Goal: Task Accomplishment & Management: Manage account settings

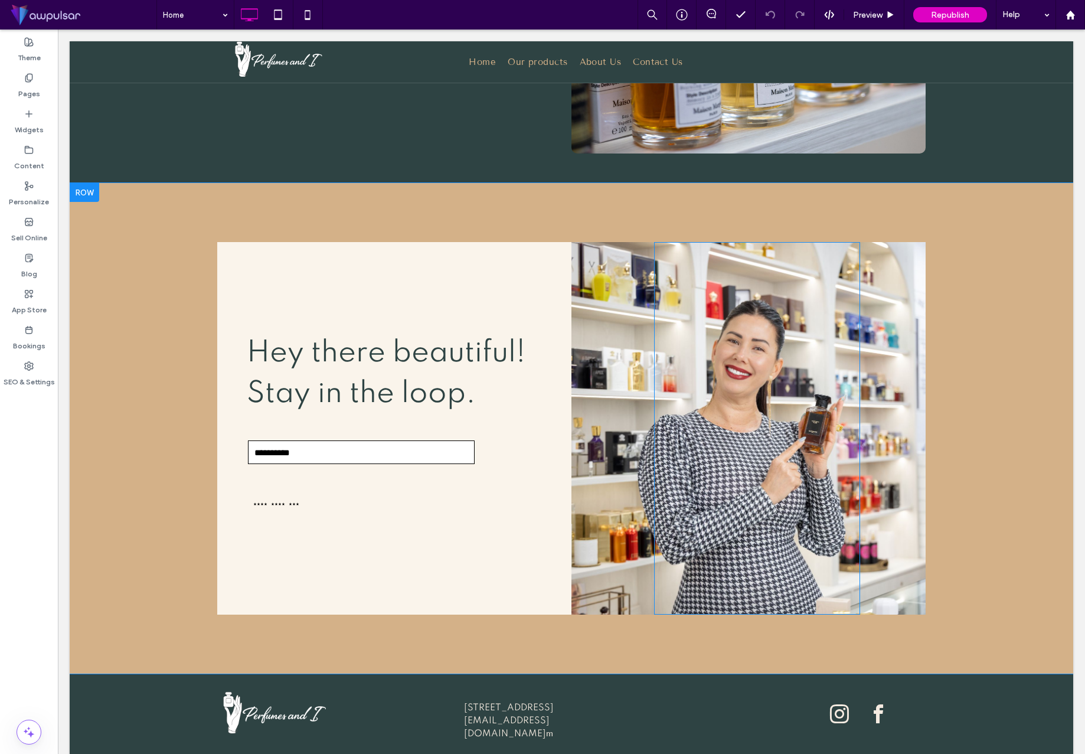
scroll to position [2362, 0]
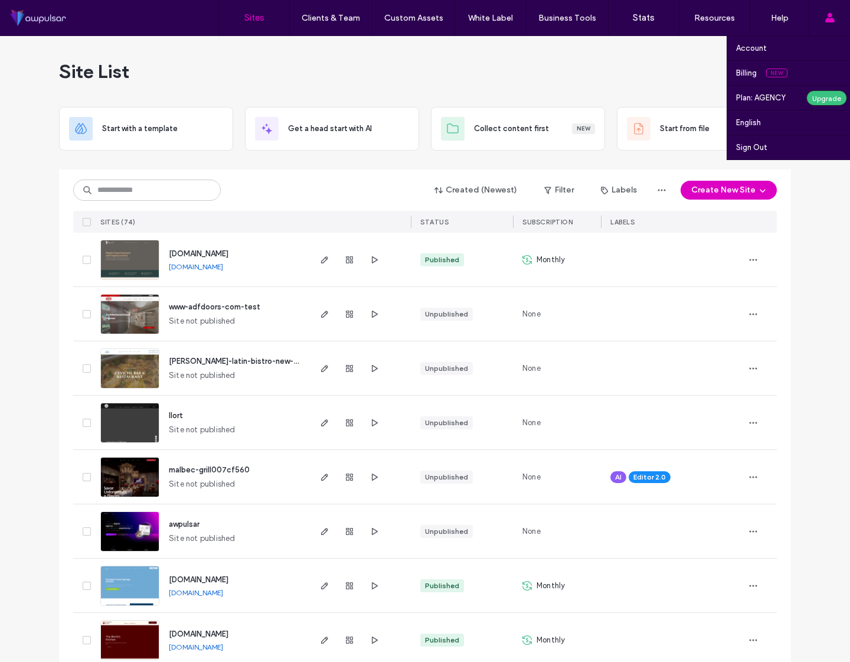
click at [838, 21] on div "Account Billing New Plan: AGENCY Upgrade English Español (España) Português Fra…" at bounding box center [829, 17] width 41 height 35
click at [752, 70] on label "Billing" at bounding box center [746, 72] width 21 height 9
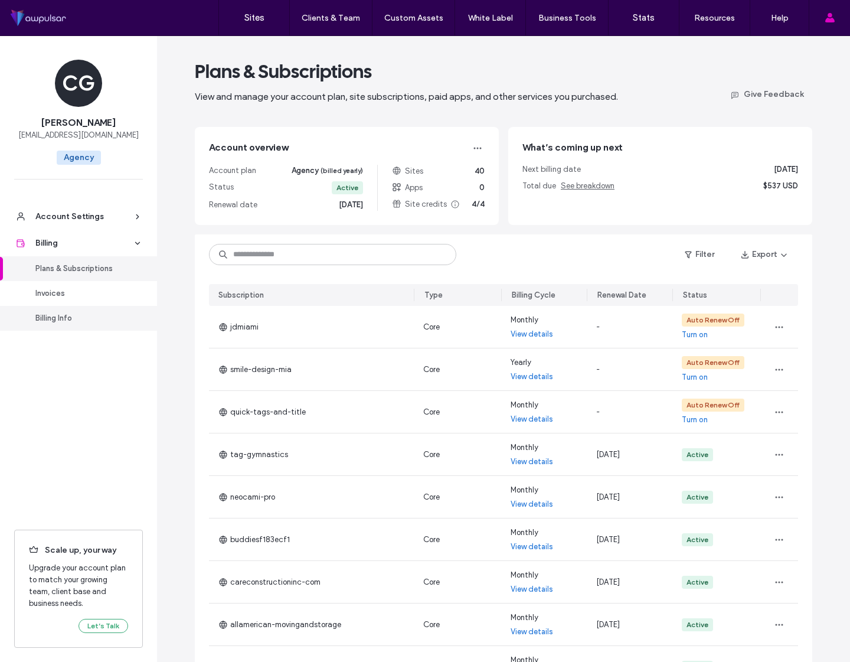
click at [67, 319] on div "Billing Info" at bounding box center [83, 318] width 97 height 12
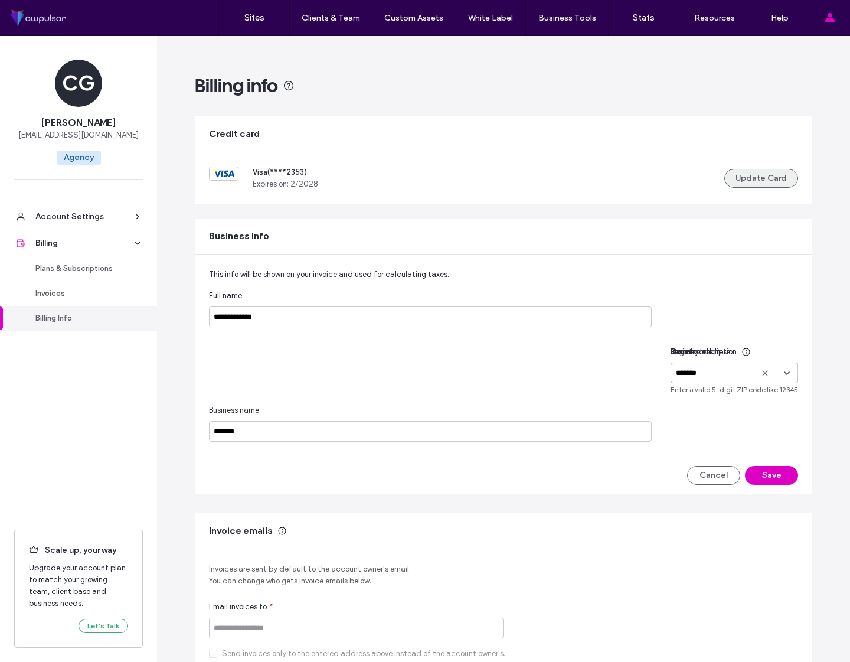
click at [752, 179] on button "Update Card" at bounding box center [762, 178] width 74 height 19
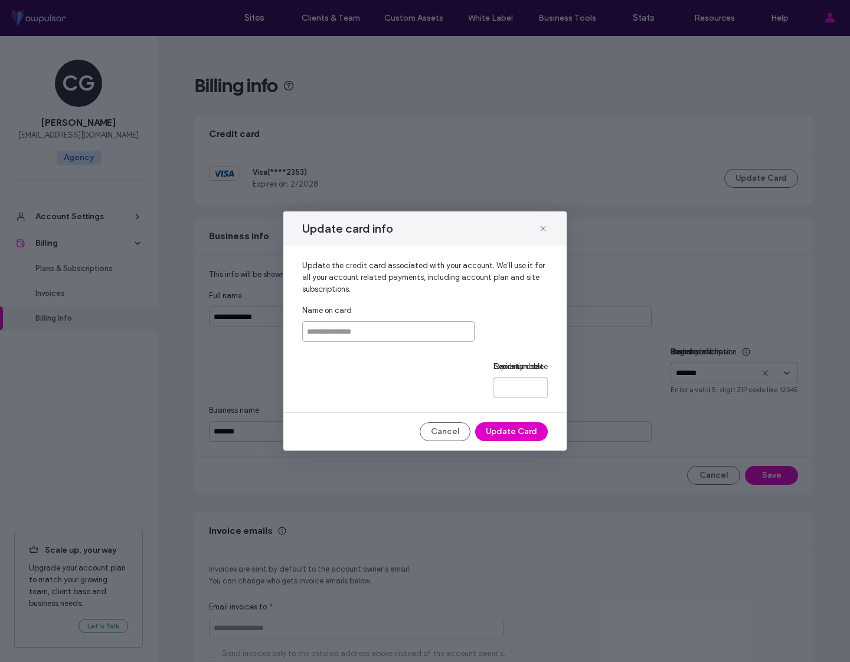
click at [357, 321] on input at bounding box center [388, 331] width 172 height 21
type input "**********"
click at [494, 377] on div at bounding box center [521, 387] width 54 height 21
click at [514, 441] on button "Update Card" at bounding box center [511, 431] width 73 height 19
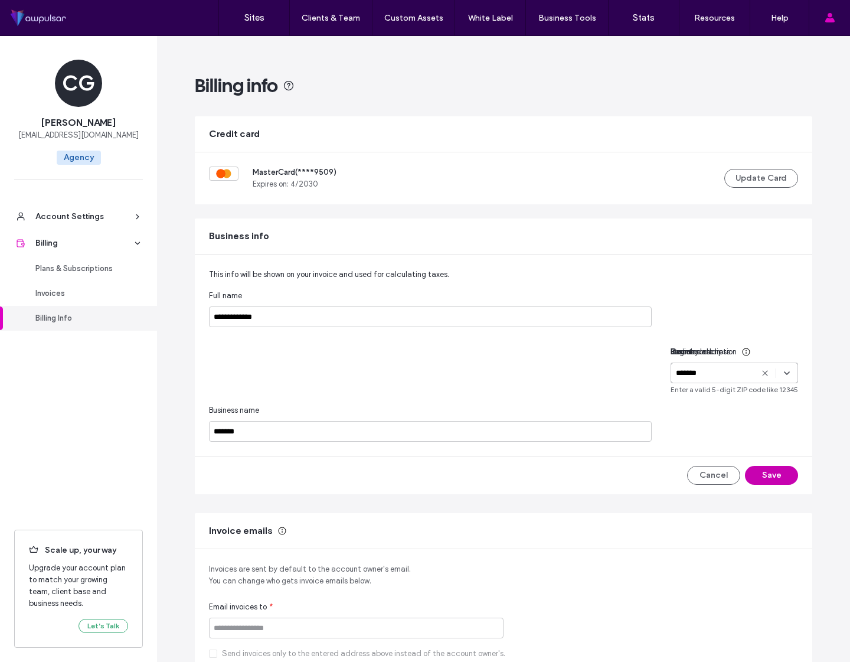
click at [770, 485] on button "Save" at bounding box center [771, 475] width 53 height 19
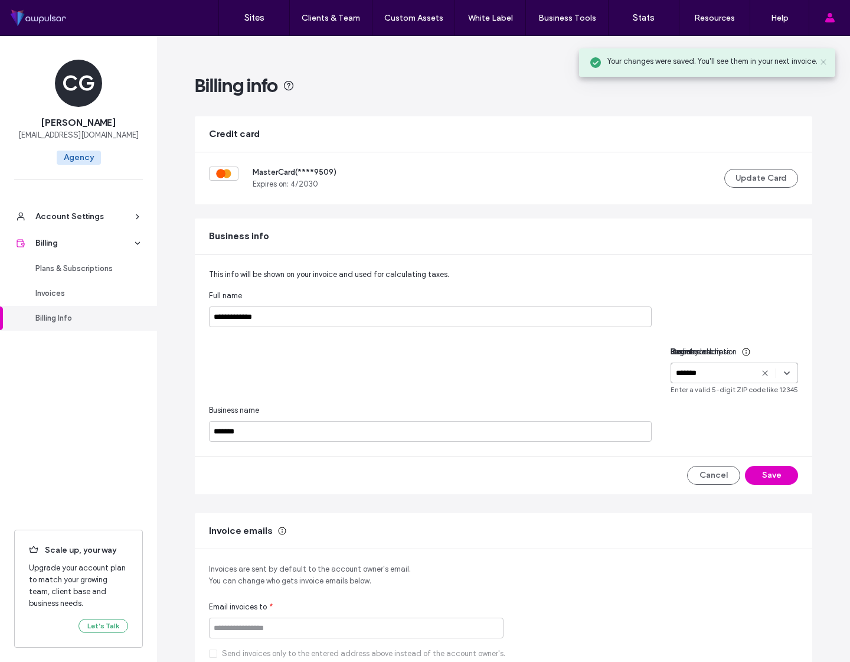
click at [824, 61] on icon at bounding box center [823, 61] width 9 height 9
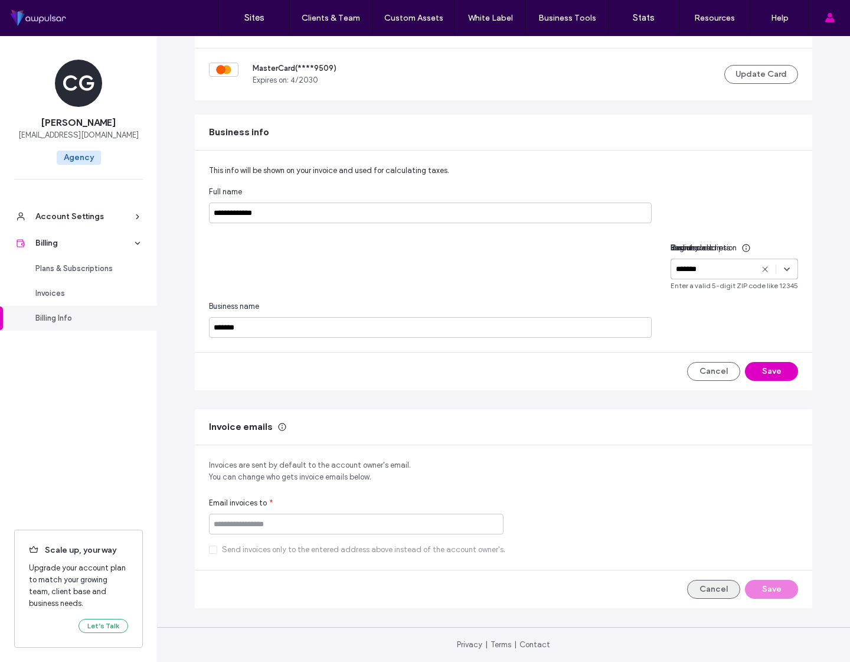
scroll to position [0, 1]
click at [709, 589] on button "Cancel" at bounding box center [713, 589] width 53 height 19
click at [73, 211] on div "Account Settings" at bounding box center [83, 217] width 97 height 12
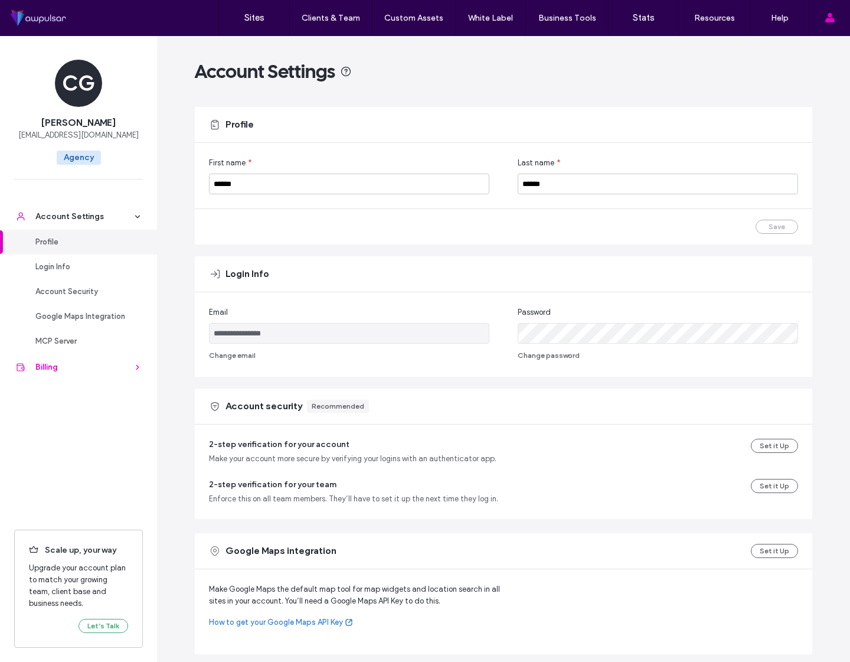
click at [68, 363] on div "Billing" at bounding box center [83, 367] width 97 height 12
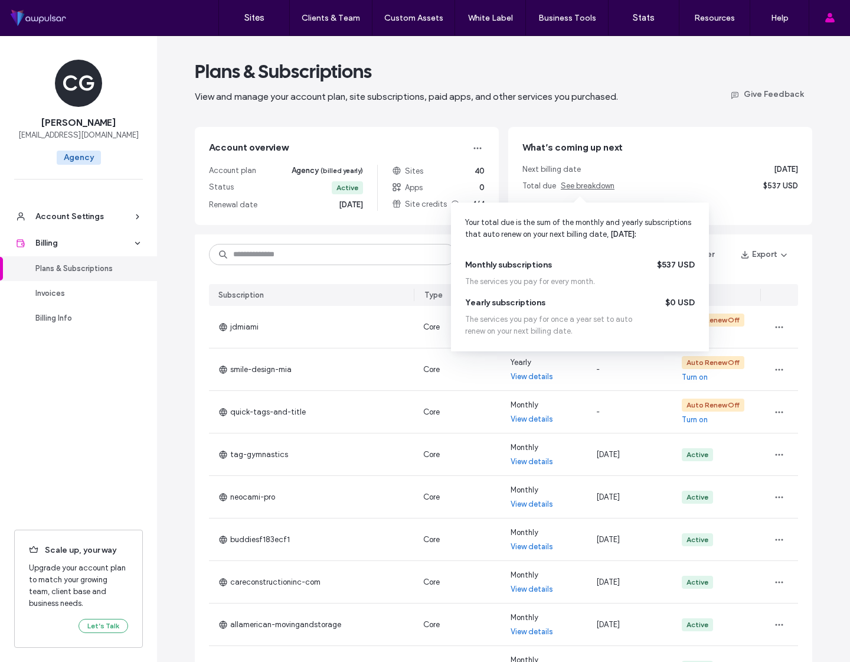
click at [582, 184] on span "See breakdown" at bounding box center [588, 185] width 54 height 9
click at [587, 184] on span "See breakdown" at bounding box center [588, 185] width 54 height 9
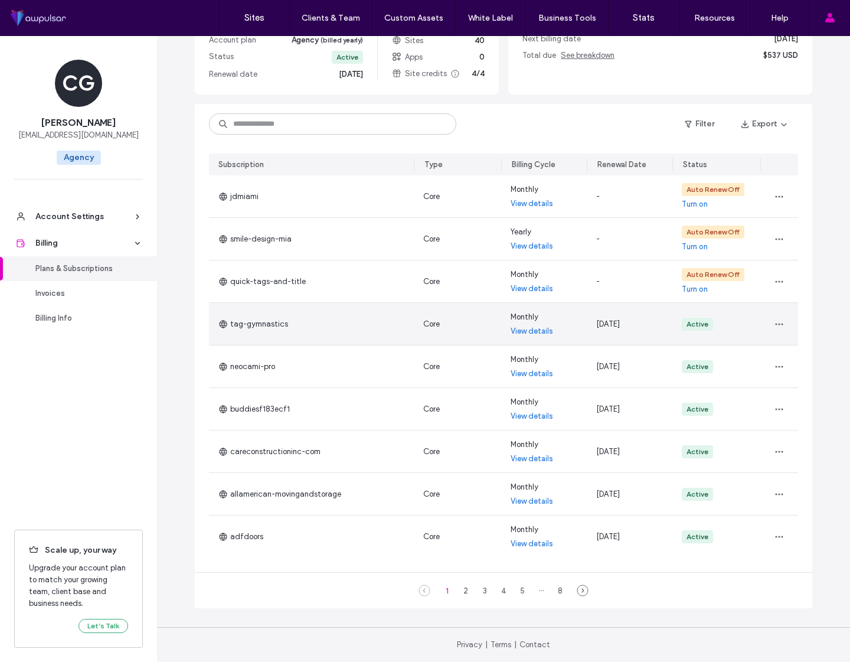
scroll to position [130, 0]
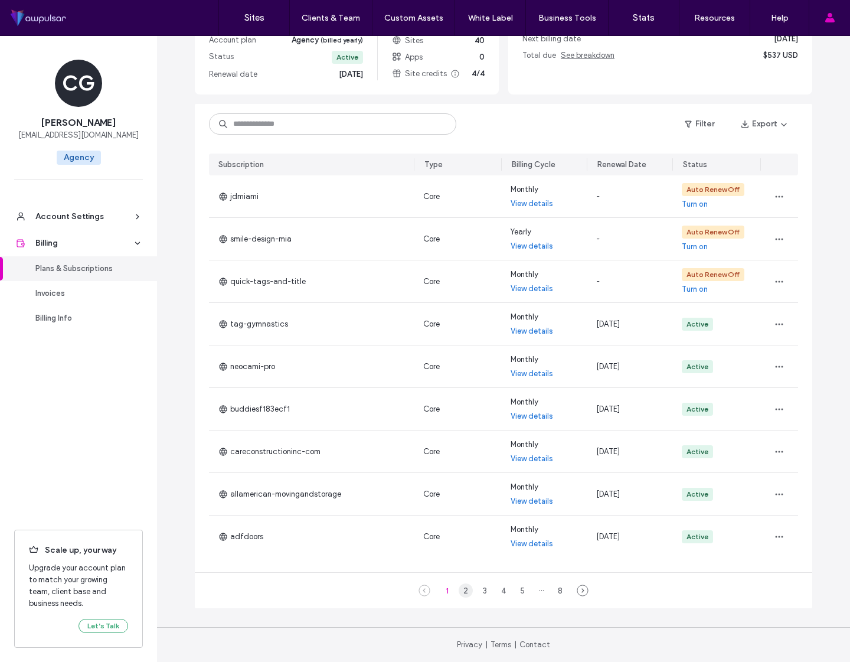
click at [459, 590] on div "2" at bounding box center [466, 590] width 14 height 14
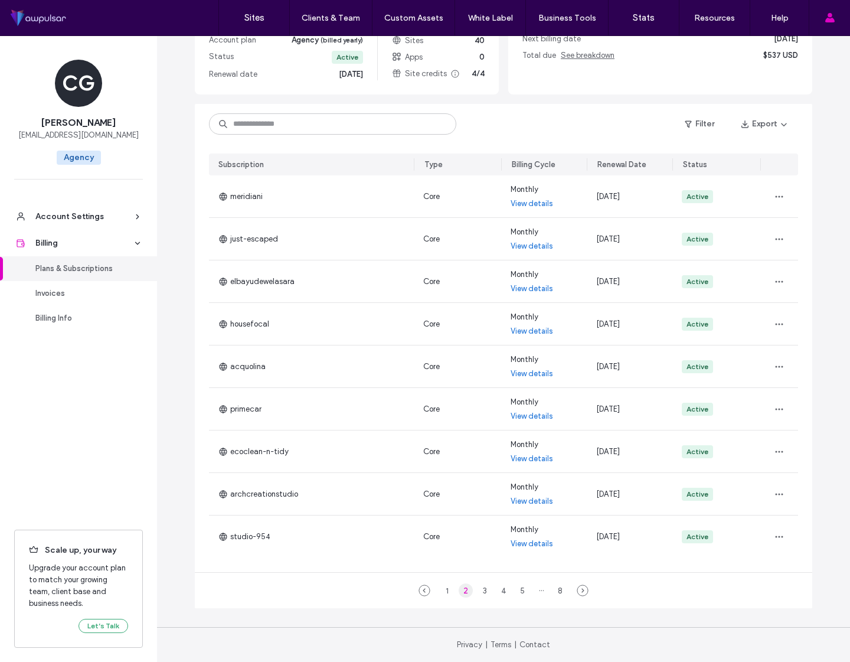
click at [462, 589] on div "2" at bounding box center [466, 590] width 14 height 14
click at [577, 592] on icon at bounding box center [583, 591] width 12 height 12
click at [586, 591] on icon at bounding box center [592, 591] width 12 height 12
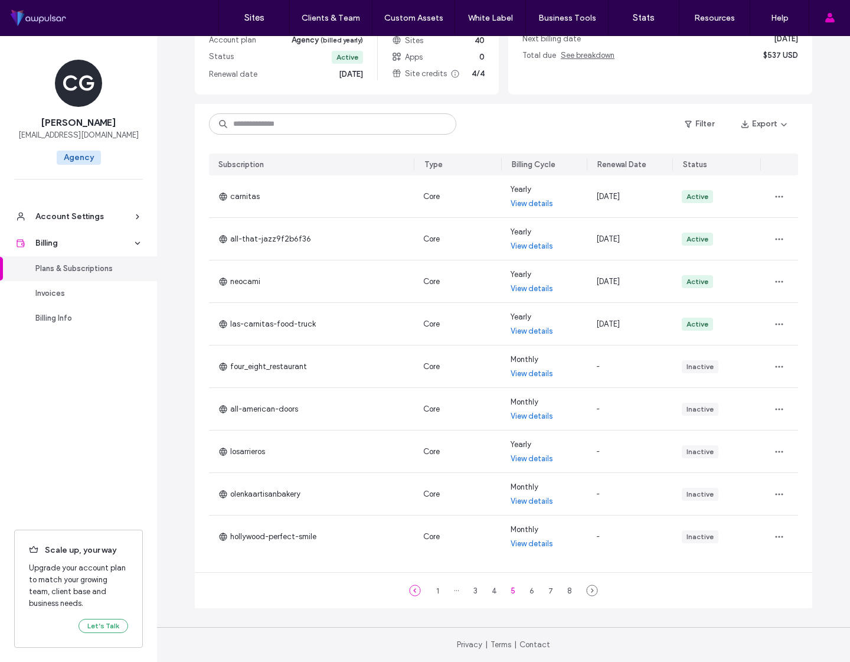
click at [413, 590] on icon at bounding box center [415, 591] width 12 height 12
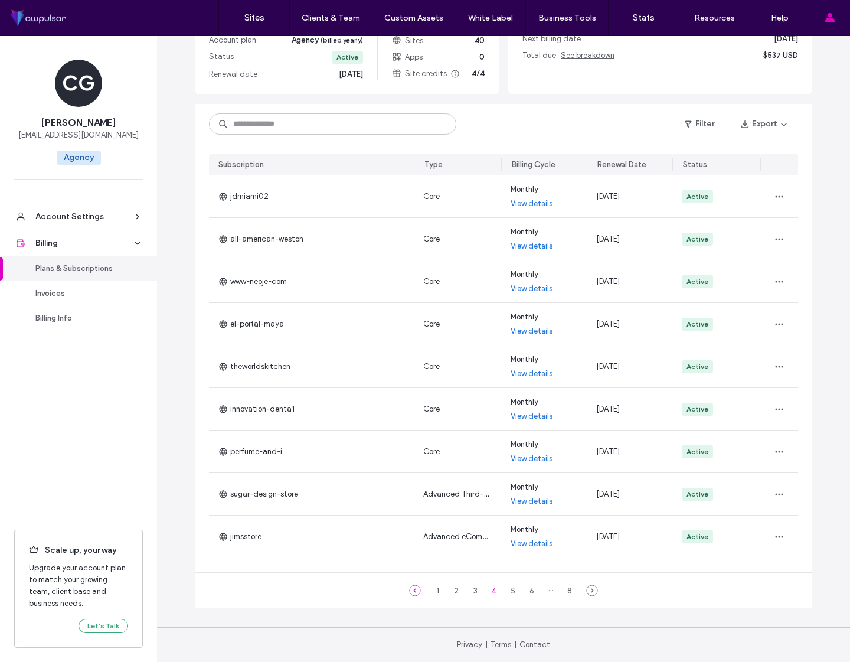
click at [413, 590] on icon at bounding box center [415, 591] width 12 height 12
click at [413, 590] on div "1 2 3 4 5 ··· 8" at bounding box center [504, 590] width 618 height 35
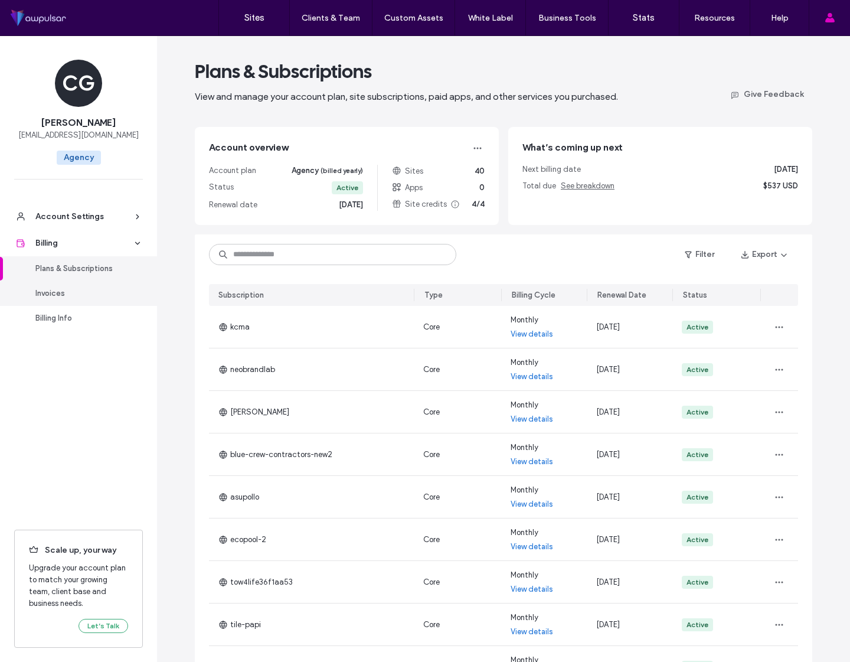
scroll to position [0, 0]
click at [95, 290] on div "Invoices" at bounding box center [83, 294] width 97 height 12
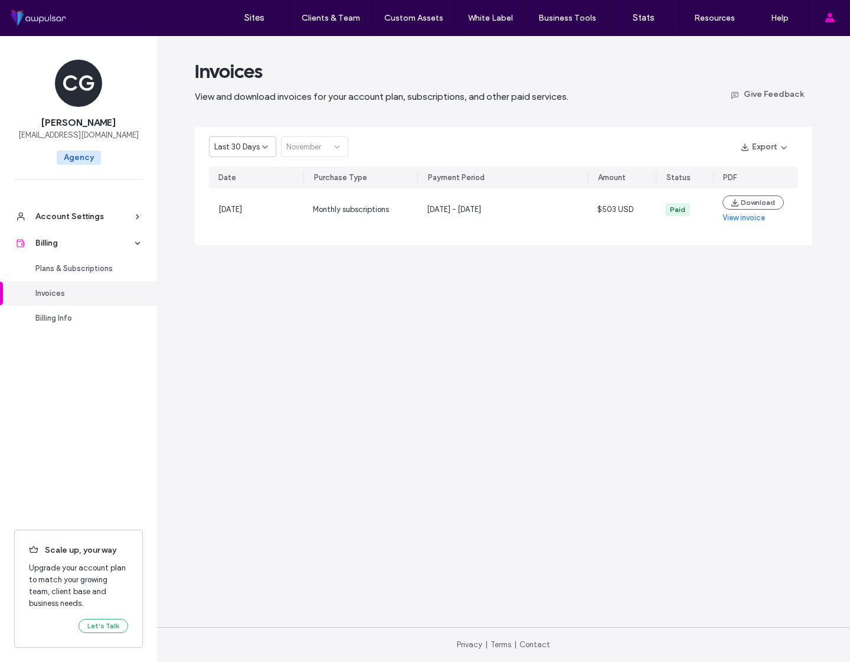
click at [231, 146] on span "Last 30 Days" at bounding box center [236, 147] width 45 height 12
click at [243, 188] on span "Current Year" at bounding box center [235, 188] width 43 height 12
click at [253, 147] on span "Current Year" at bounding box center [235, 147] width 43 height 12
click at [250, 169] on span "Last 30 Days" at bounding box center [236, 168] width 45 height 12
click at [105, 266] on div "Plans & Subscriptions" at bounding box center [83, 269] width 97 height 12
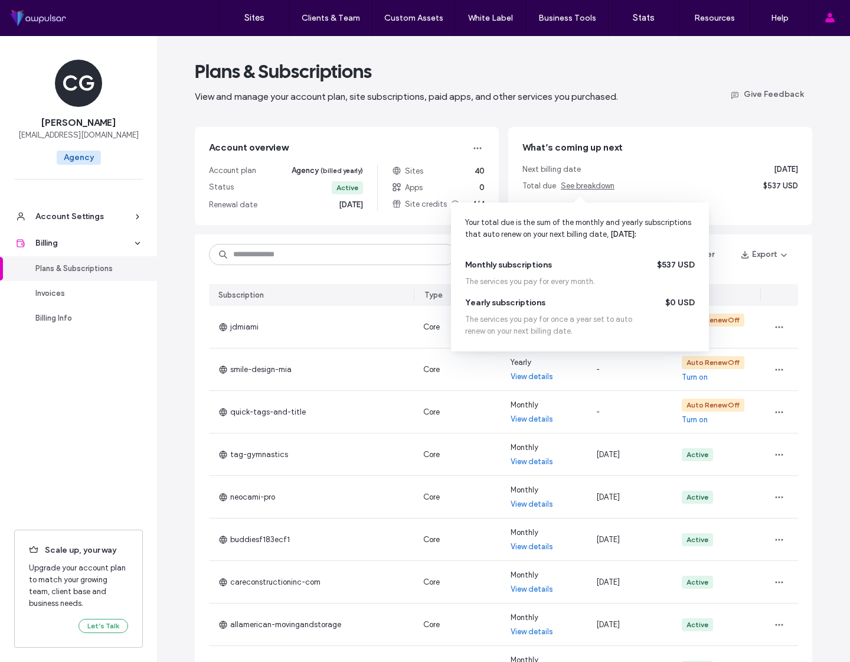
click at [592, 188] on span "See breakdown" at bounding box center [588, 185] width 54 height 9
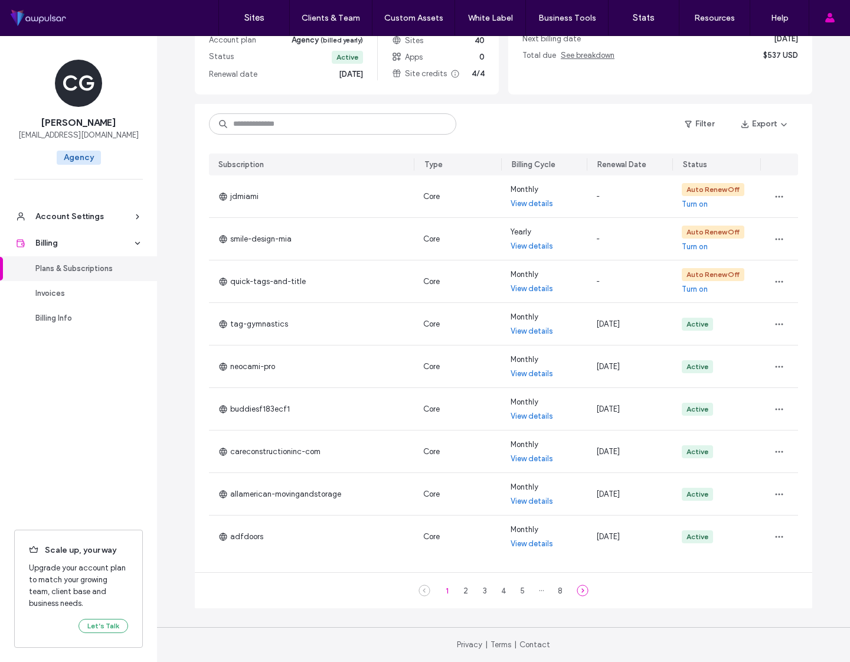
click at [579, 590] on icon at bounding box center [583, 591] width 12 height 12
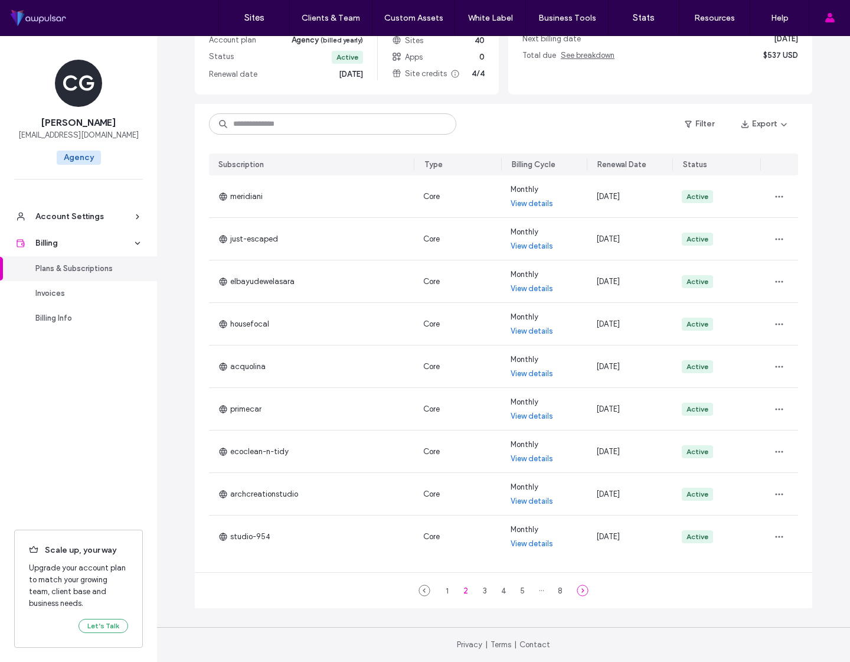
click at [577, 588] on icon at bounding box center [583, 591] width 12 height 12
click at [577, 586] on use at bounding box center [582, 590] width 11 height 11
click at [590, 590] on icon at bounding box center [592, 591] width 12 height 12
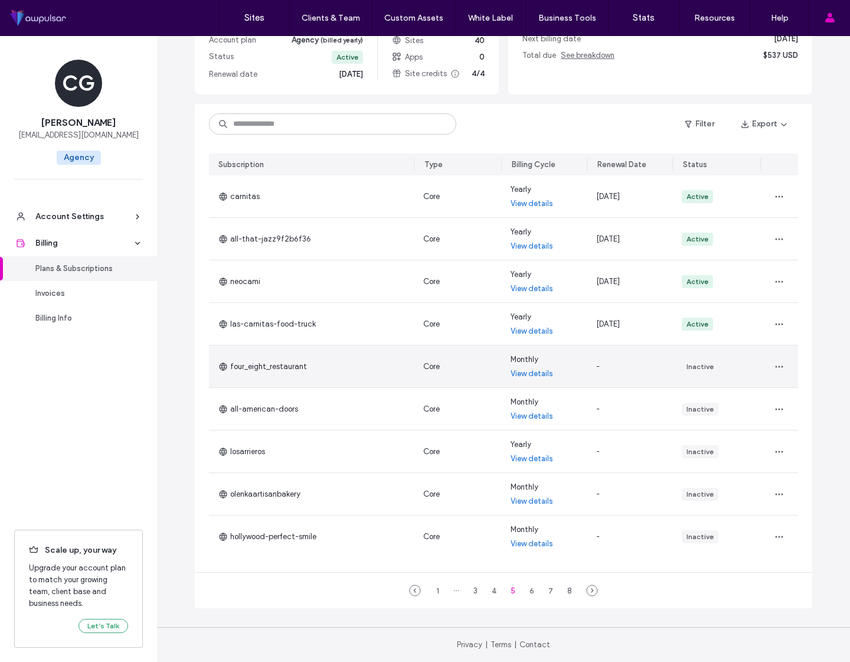
click at [527, 373] on link "View details" at bounding box center [532, 374] width 43 height 12
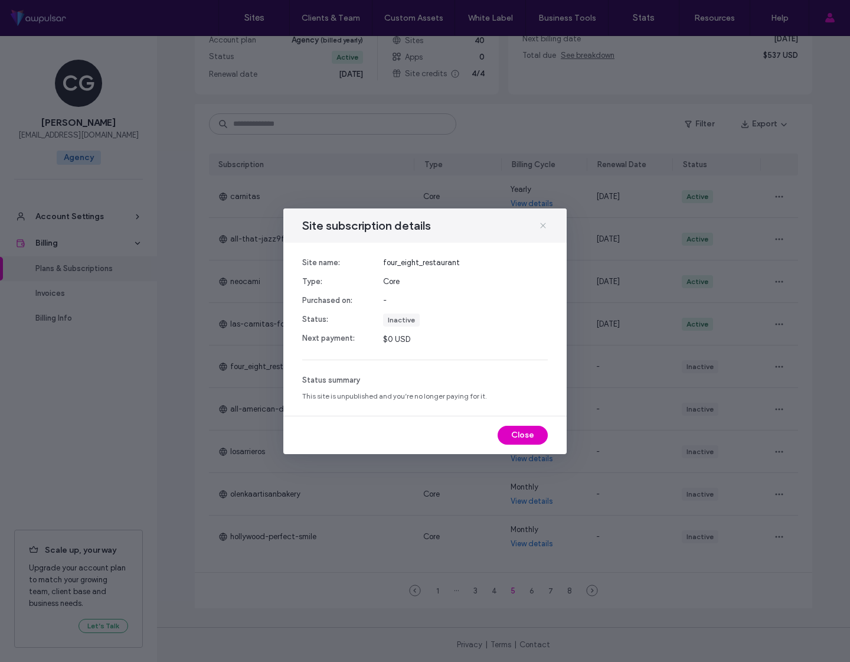
click at [540, 221] on icon at bounding box center [543, 225] width 9 height 9
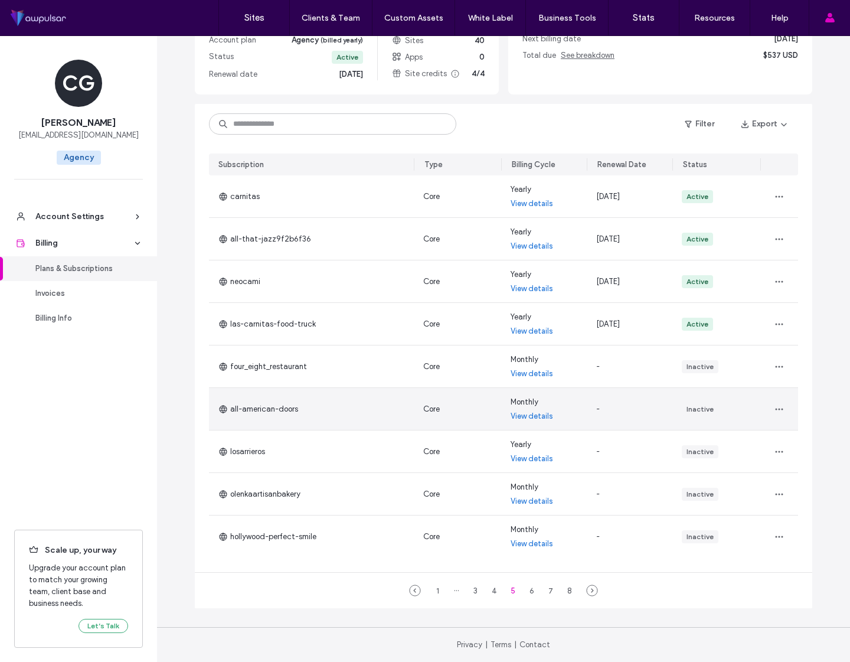
click at [521, 416] on link "View details" at bounding box center [532, 416] width 43 height 12
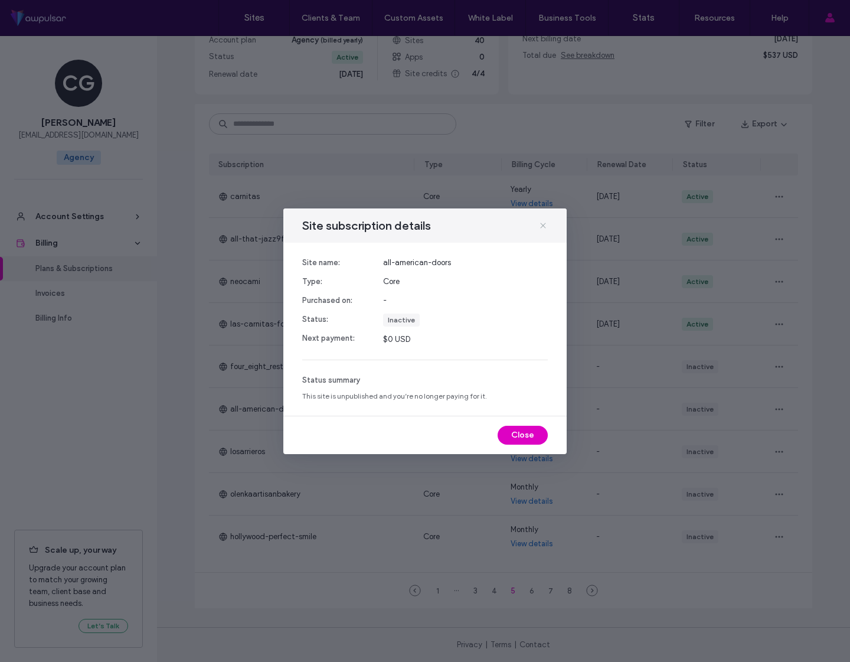
click at [540, 227] on icon at bounding box center [543, 225] width 9 height 9
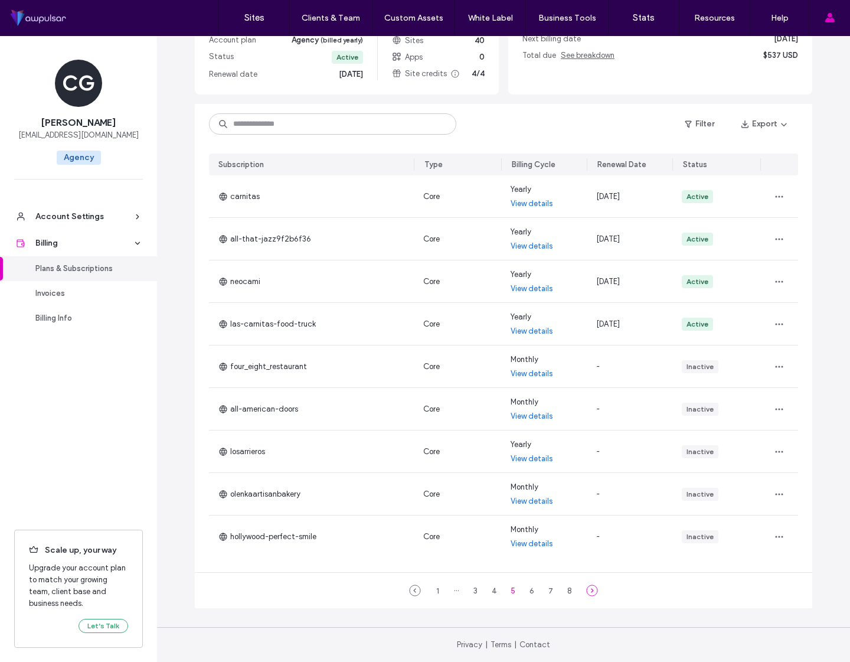
click at [586, 589] on icon at bounding box center [592, 591] width 12 height 12
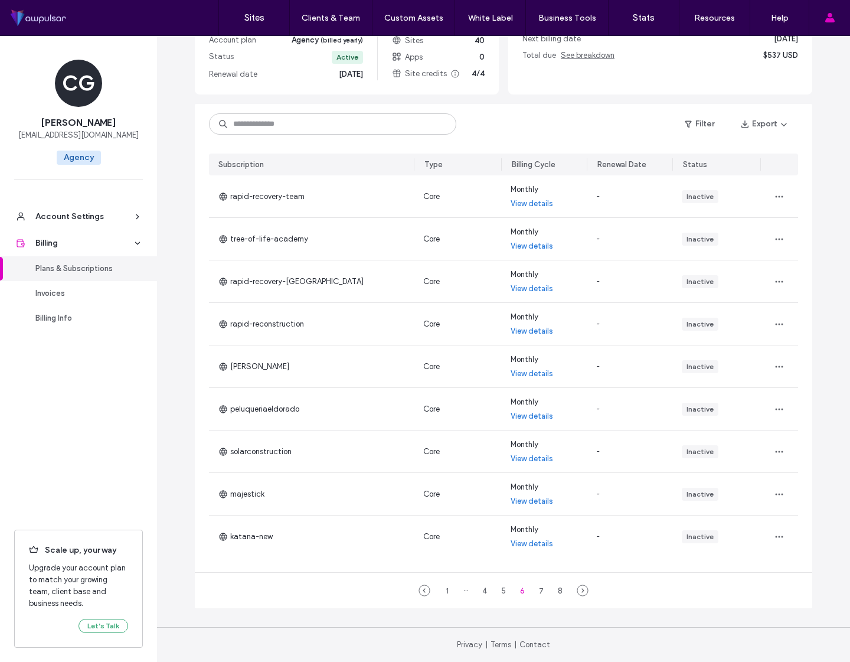
click at [588, 589] on div "1 ··· 4 5 6 7 8" at bounding box center [504, 590] width 618 height 35
click at [587, 589] on div "1 ··· 4 5 6 7 8" at bounding box center [504, 590] width 618 height 35
click at [577, 587] on icon at bounding box center [583, 591] width 12 height 12
click at [577, 586] on icon at bounding box center [583, 591] width 12 height 12
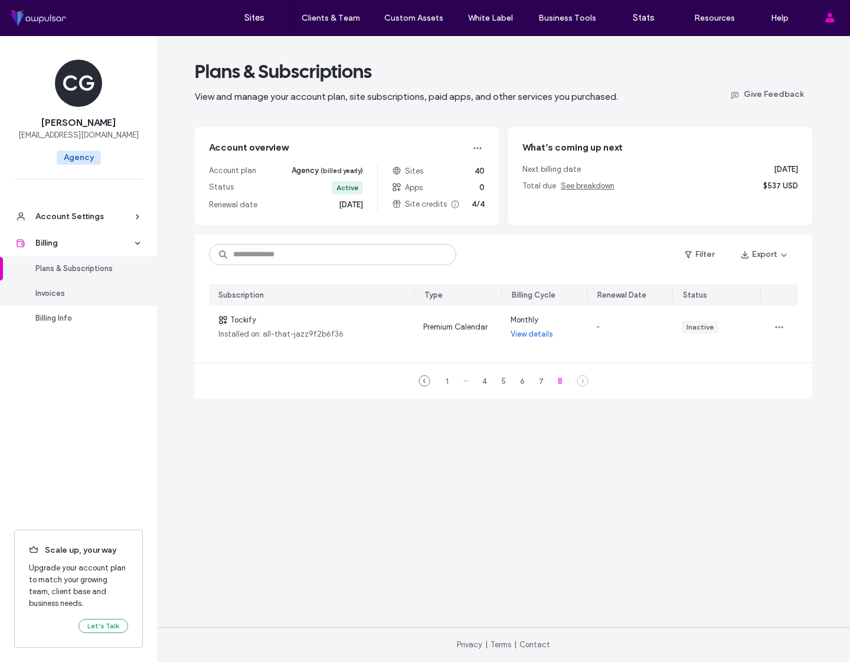
click at [71, 298] on div "Invoices" at bounding box center [83, 294] width 97 height 12
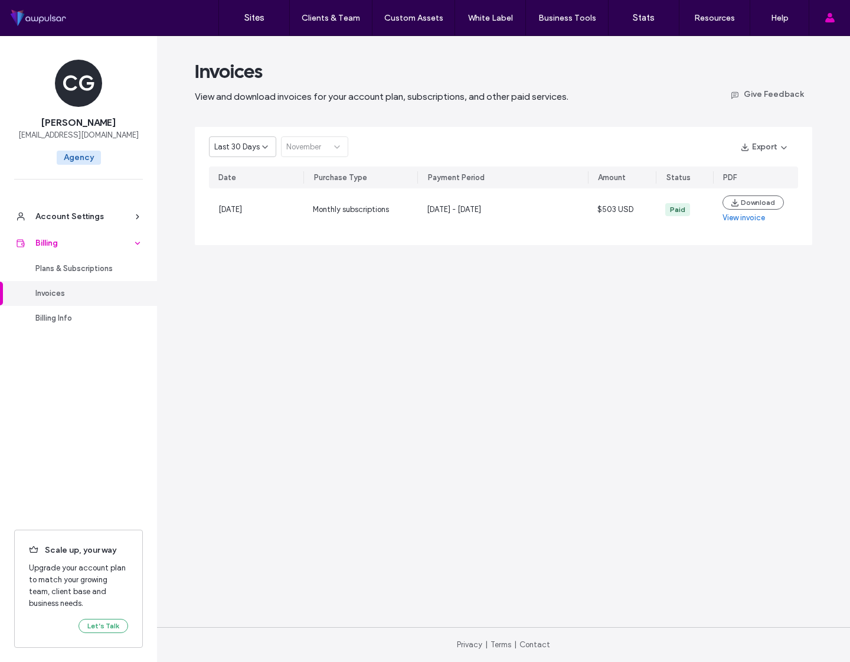
click at [53, 240] on div "Billing" at bounding box center [83, 243] width 97 height 12
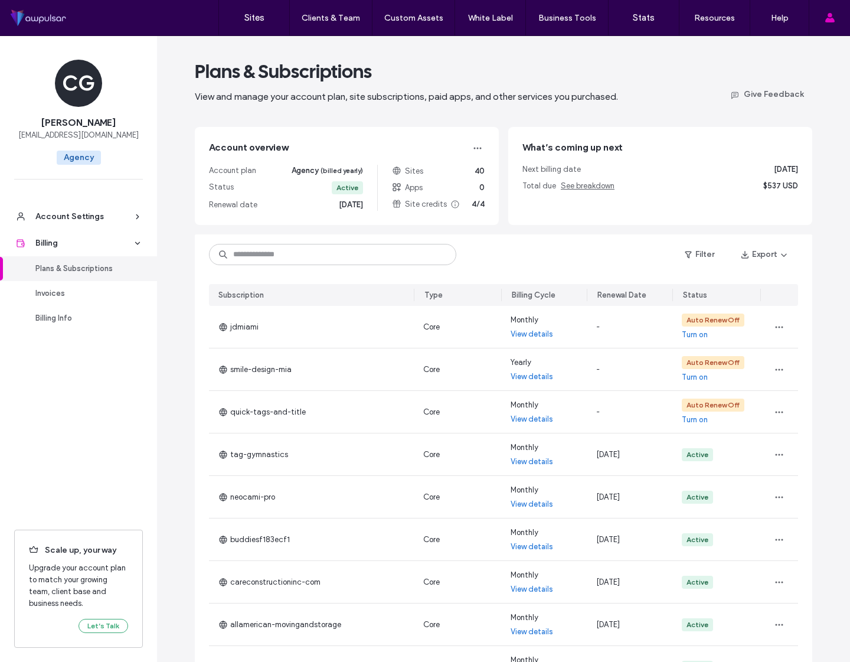
click at [548, 230] on main "Plans & Subscriptions View and manage your account plan, site subscriptions, pa…" at bounding box center [503, 397] width 655 height 722
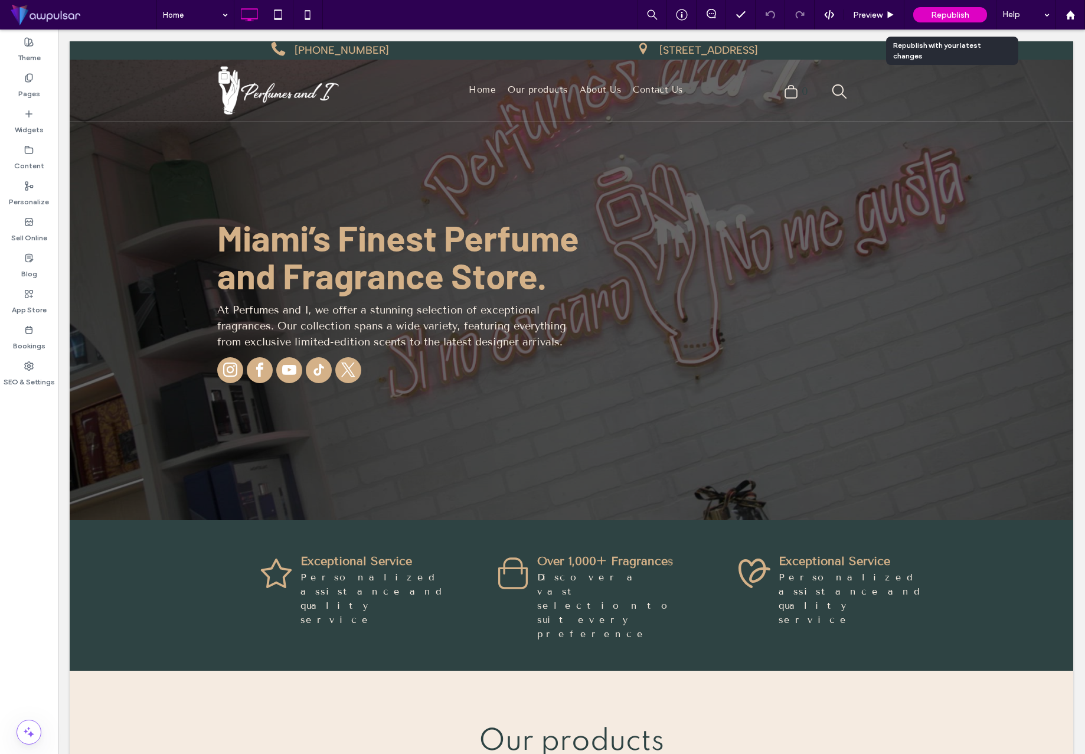
click at [949, 12] on span "Republish" at bounding box center [950, 15] width 38 height 10
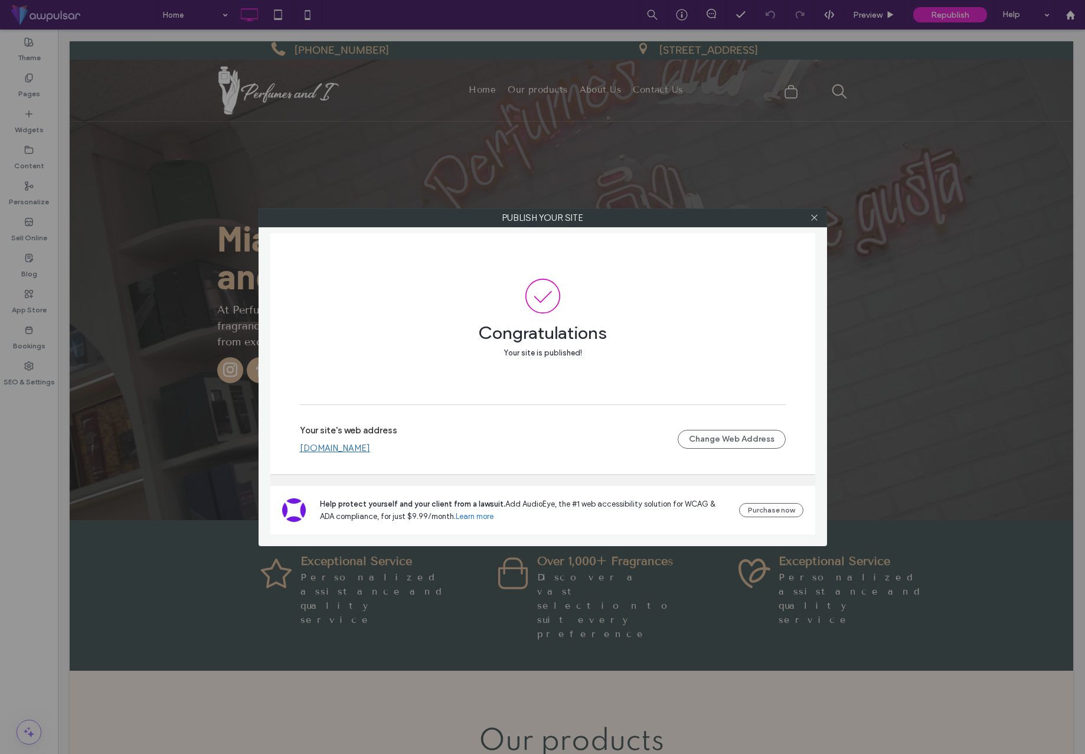
click at [364, 447] on link "[DOMAIN_NAME]" at bounding box center [335, 448] width 70 height 11
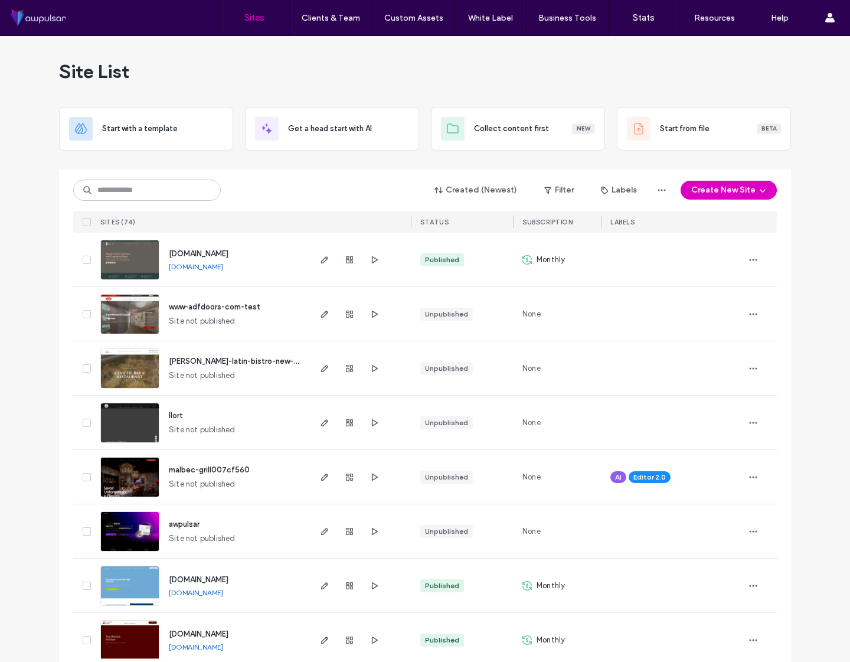
click at [216, 254] on span "www.perfumesandi.com" at bounding box center [199, 253] width 60 height 9
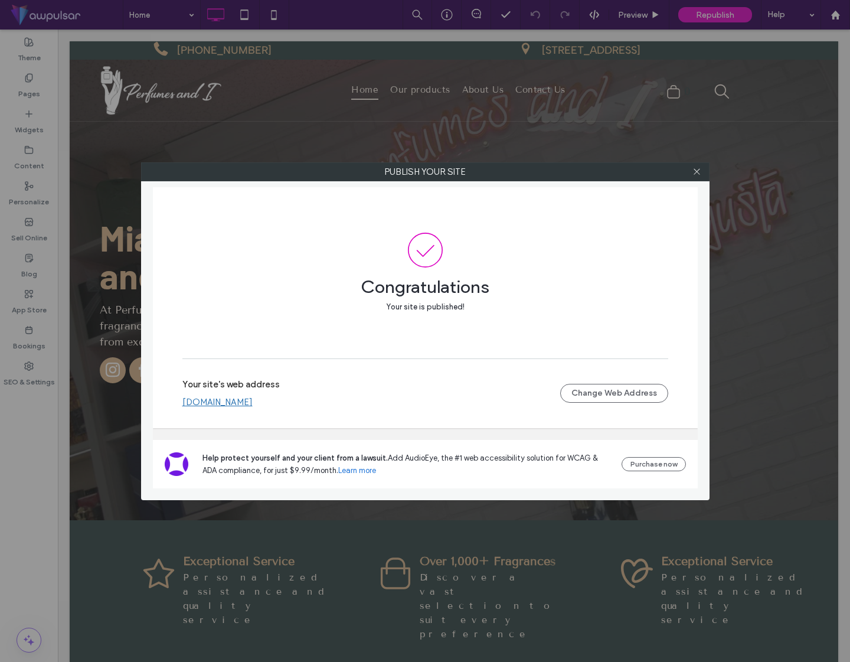
click at [249, 401] on link "[DOMAIN_NAME]" at bounding box center [217, 402] width 70 height 11
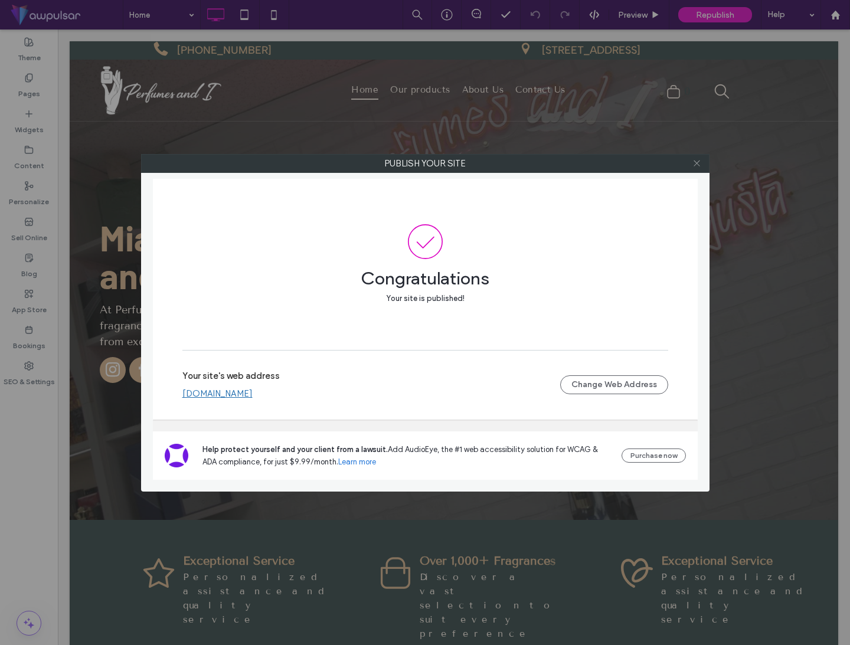
click at [695, 164] on icon at bounding box center [697, 163] width 9 height 9
